Goal: Information Seeking & Learning: Learn about a topic

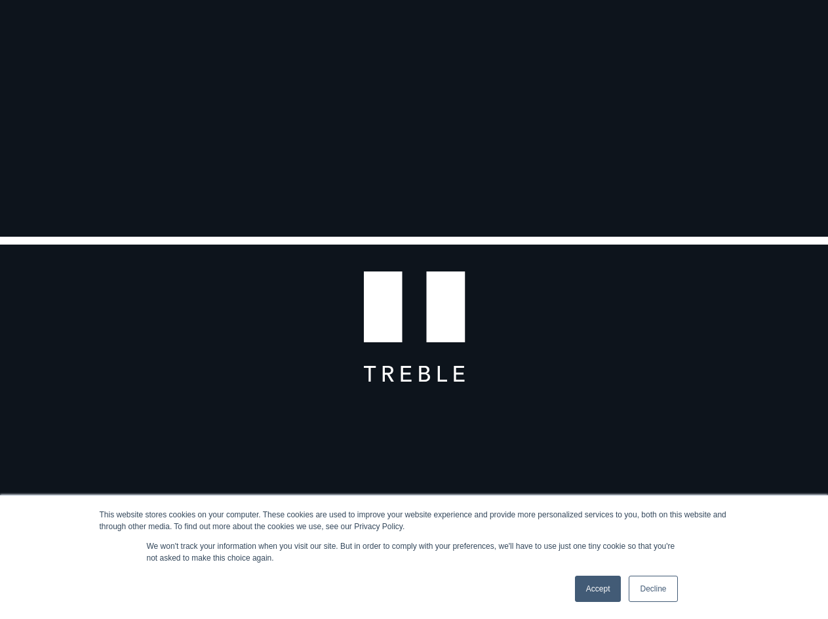
scroll to position [328, 0]
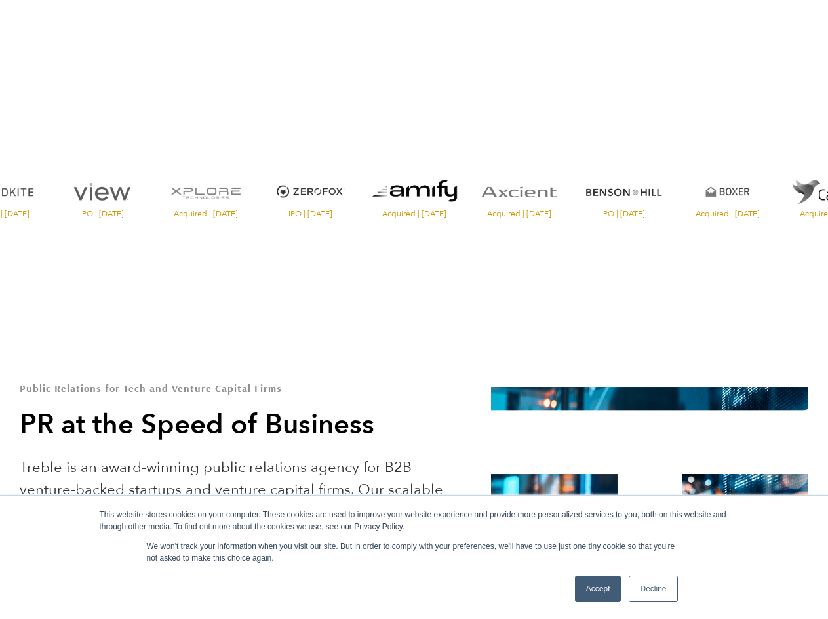
click at [638, 594] on link "Decline" at bounding box center [653, 589] width 49 height 26
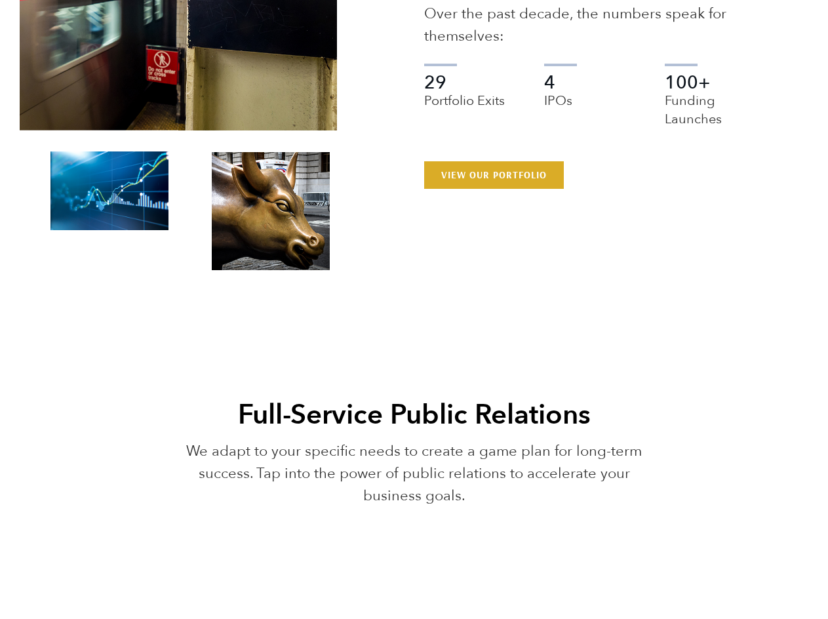
scroll to position [2622, 0]
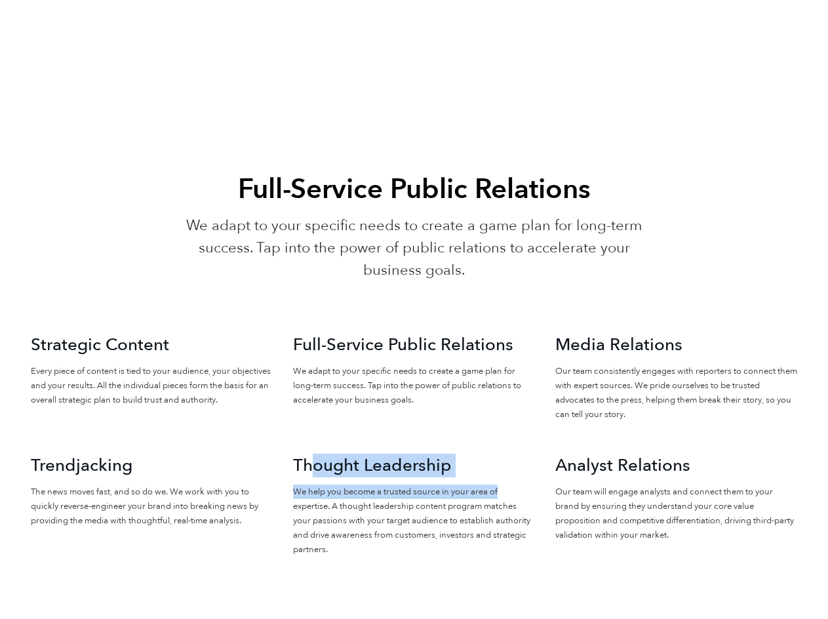
drag, startPoint x: 514, startPoint y: 465, endPoint x: 308, endPoint y: 446, distance: 206.7
click at [308, 454] on div "Thought Leadership We help you become a trusted source in your area of expertis…" at bounding box center [414, 521] width 262 height 135
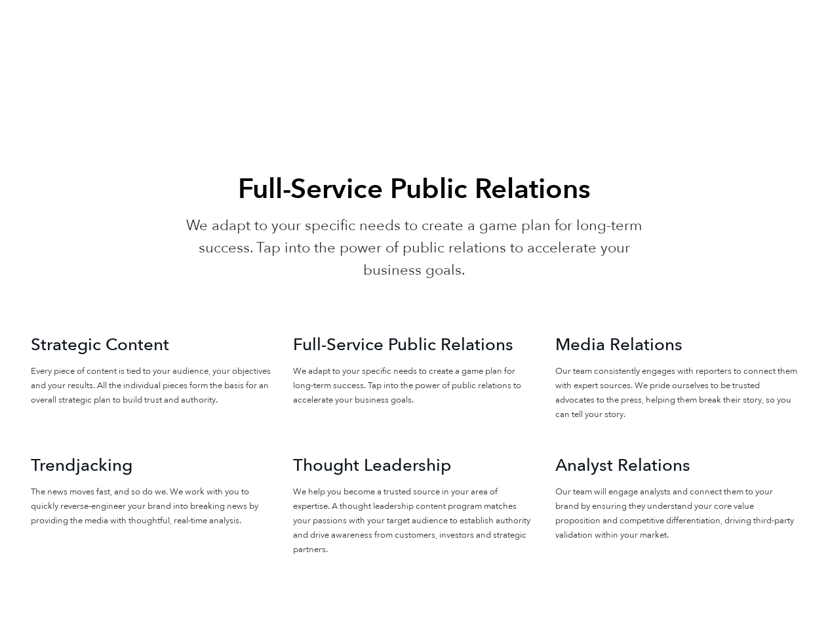
click at [237, 454] on h2 "Trendjacking" at bounding box center [152, 465] width 243 height 22
drag, startPoint x: 153, startPoint y: 442, endPoint x: 81, endPoint y: 441, distance: 72.1
click at [81, 454] on h2 "Trendjacking" at bounding box center [152, 465] width 243 height 22
click at [228, 454] on h2 "Trendjacking" at bounding box center [152, 465] width 243 height 22
drag, startPoint x: 162, startPoint y: 315, endPoint x: 167, endPoint y: 307, distance: 9.1
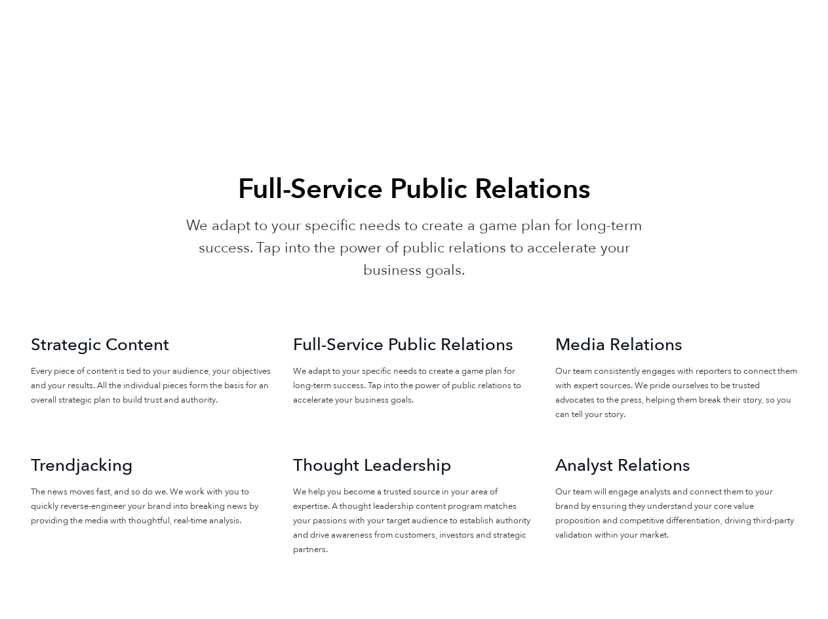
click at [163, 334] on h2 "Strategic Content" at bounding box center [152, 345] width 243 height 22
drag, startPoint x: 498, startPoint y: 319, endPoint x: 533, endPoint y: 325, distance: 35.9
click at [511, 334] on h2 "Full-Service Public Relations" at bounding box center [414, 345] width 243 height 22
click at [602, 334] on h2 "Media Relations" at bounding box center [676, 345] width 243 height 22
drag, startPoint x: 607, startPoint y: 322, endPoint x: 703, endPoint y: 320, distance: 95.7
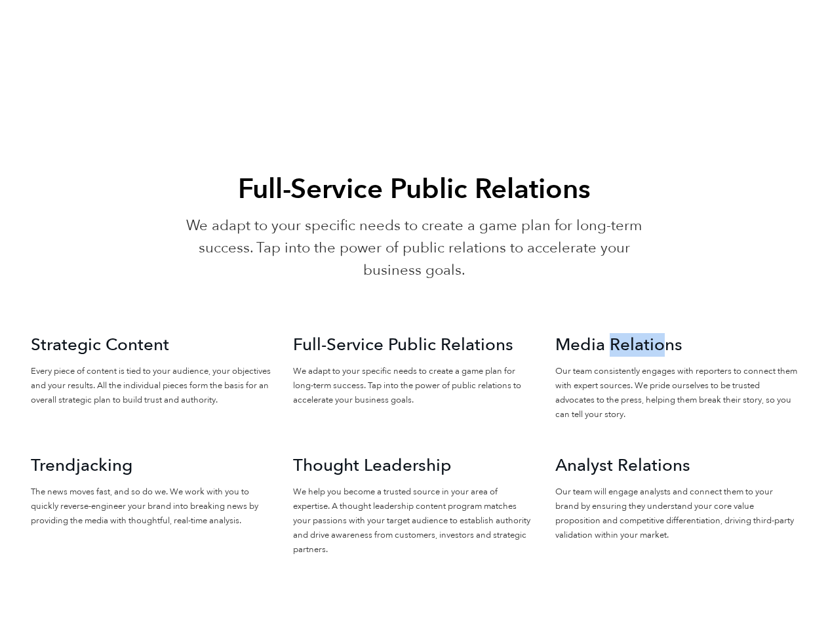
click at [702, 334] on h2 "Media Relations" at bounding box center [676, 345] width 243 height 22
click at [686, 382] on p "Our team consistently engages with reporters to connect them with expert source…" at bounding box center [676, 393] width 243 height 58
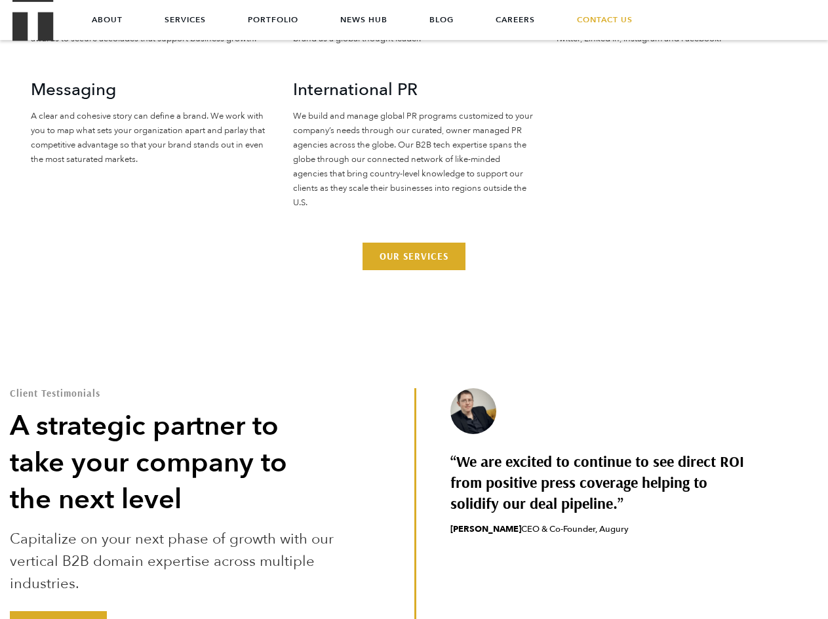
scroll to position [3086, 0]
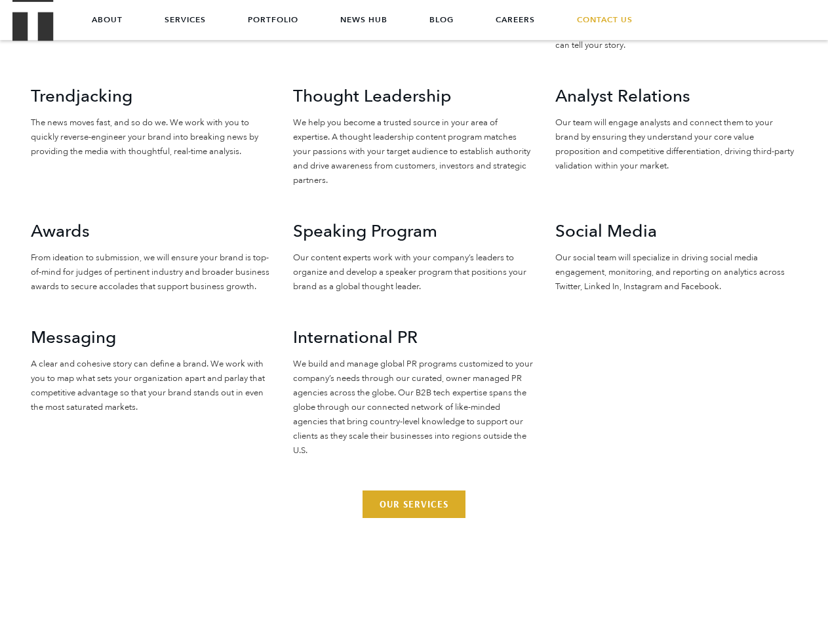
scroll to position [2889, 0]
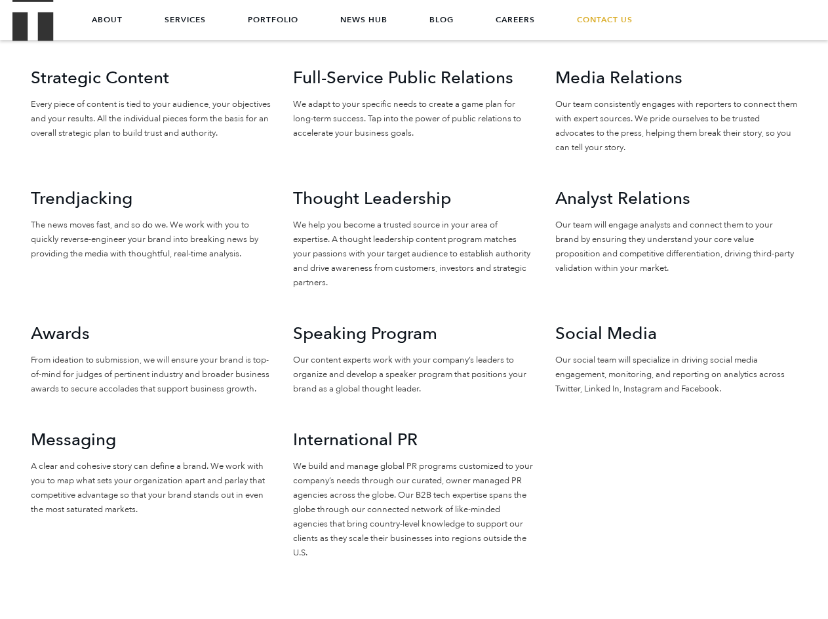
click at [382, 288] on div "Thought Leadership We help you become a trusted source in your area of expertis…" at bounding box center [414, 255] width 262 height 135
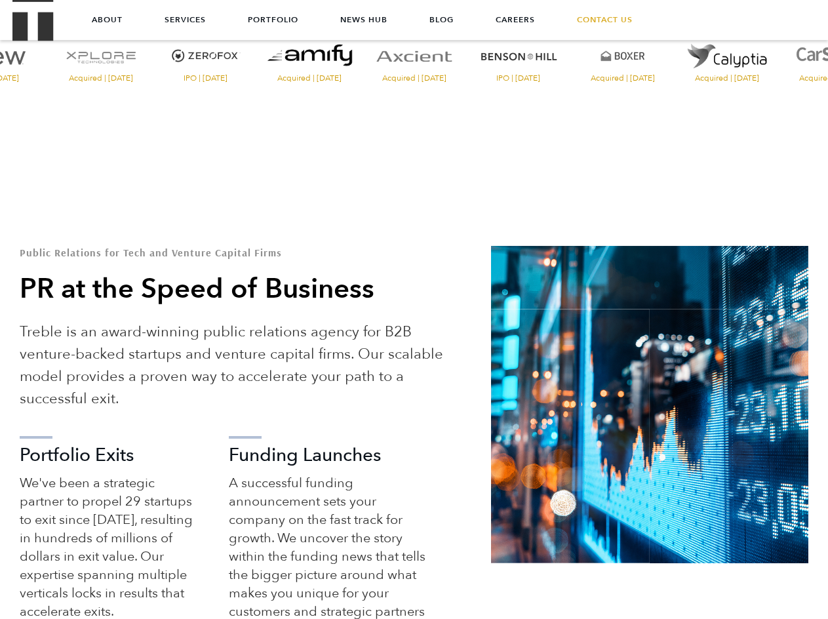
scroll to position [70, 0]
